Goal: Obtain resource: Obtain resource

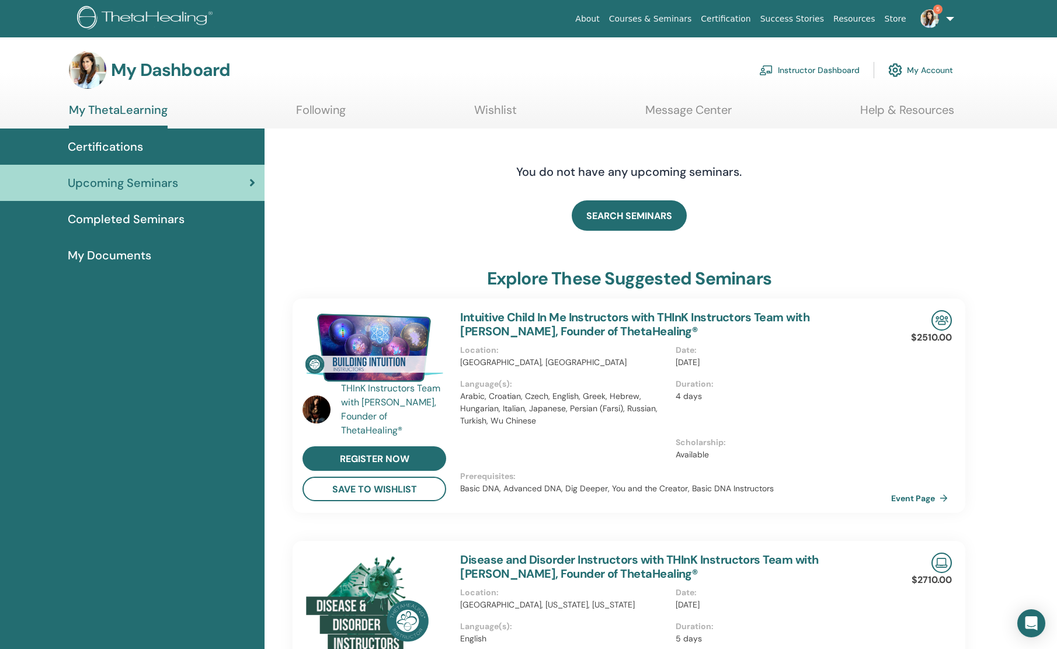
click at [800, 78] on link "Instructor Dashboard" at bounding box center [809, 70] width 100 height 26
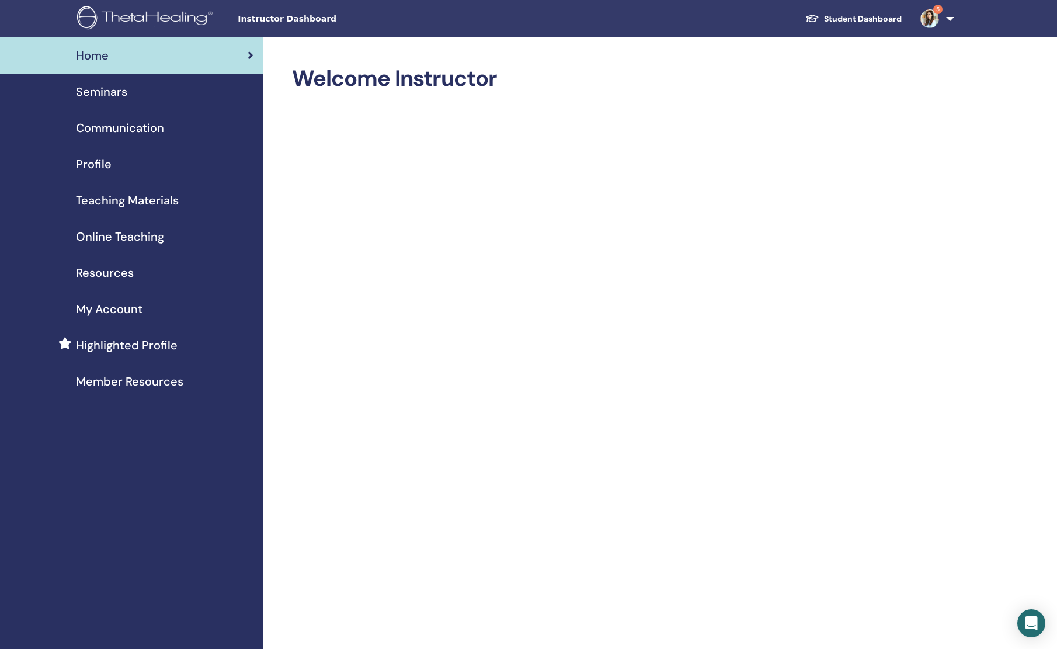
click at [140, 98] on div "Seminars" at bounding box center [131, 92] width 244 height 18
click at [133, 201] on span "Teaching Materials" at bounding box center [127, 200] width 103 height 18
click at [133, 200] on span "Teaching Materials" at bounding box center [127, 200] width 103 height 18
click at [123, 201] on span "Teaching Materials" at bounding box center [127, 200] width 103 height 18
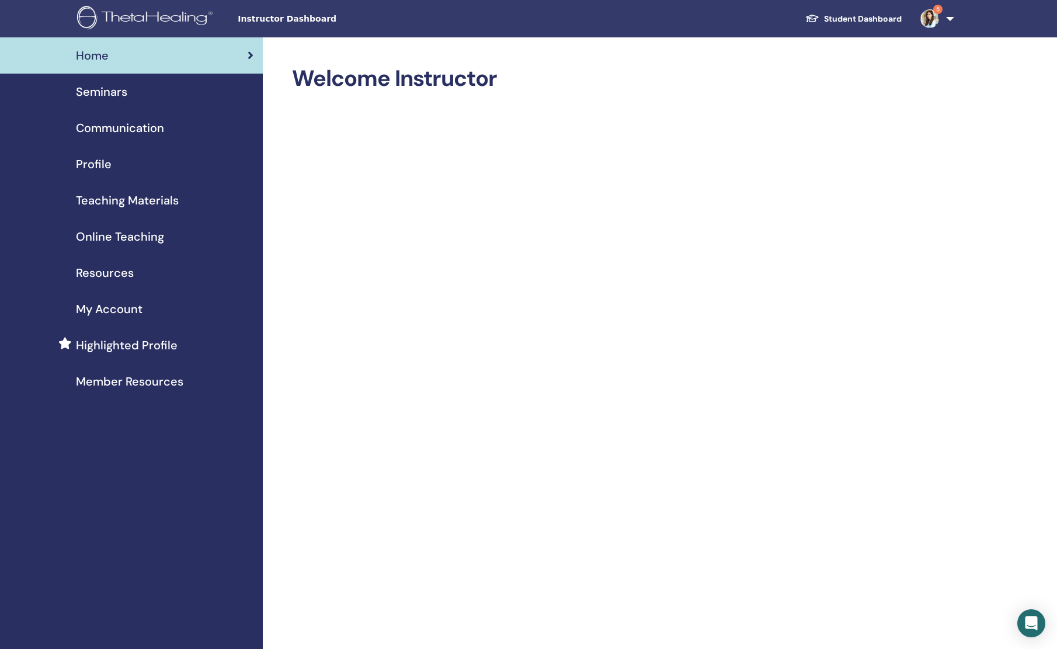
click at [140, 206] on span "Teaching Materials" at bounding box center [127, 200] width 103 height 18
click at [140, 204] on span "Teaching Materials" at bounding box center [127, 200] width 103 height 18
click at [111, 208] on span "Teaching Materials" at bounding box center [127, 200] width 103 height 18
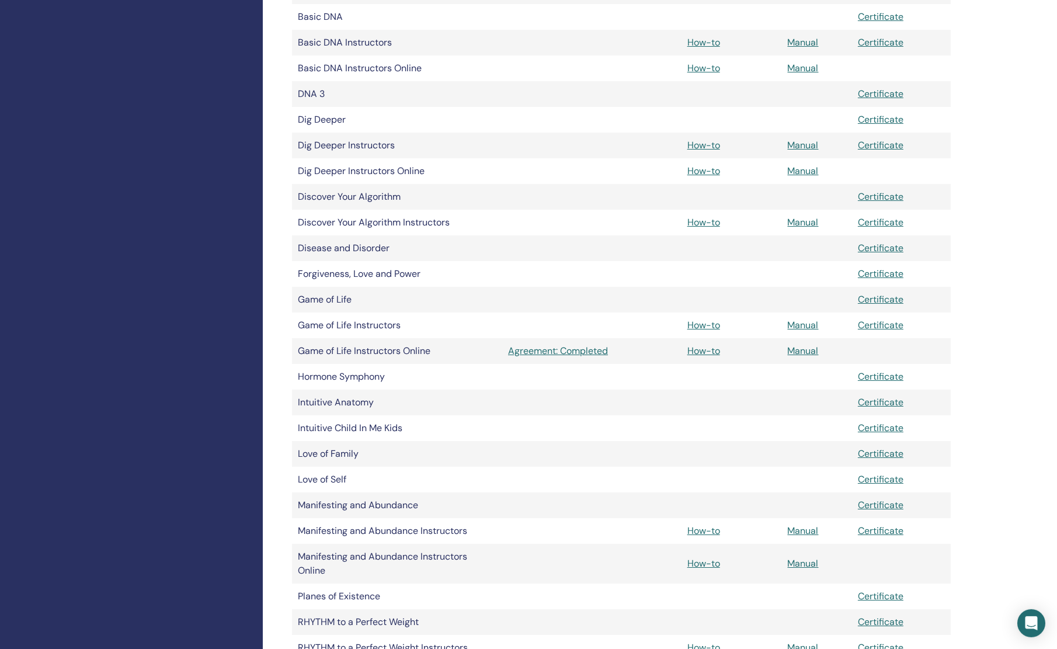
scroll to position [470, 0]
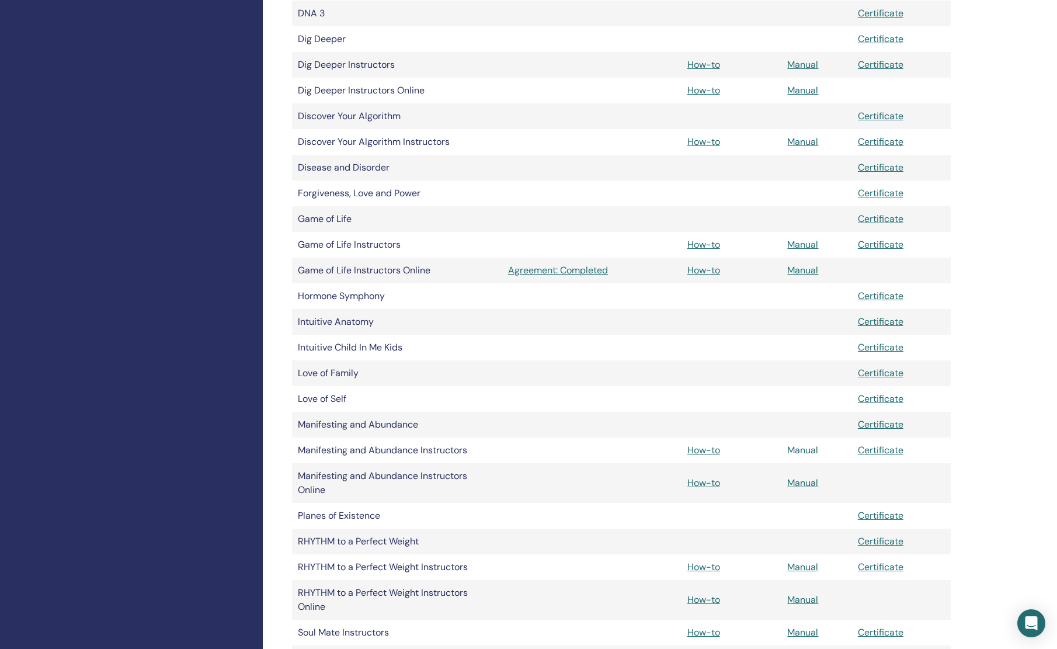
click at [796, 448] on link "Manual" at bounding box center [802, 450] width 31 height 12
